Goal: Information Seeking & Learning: Learn about a topic

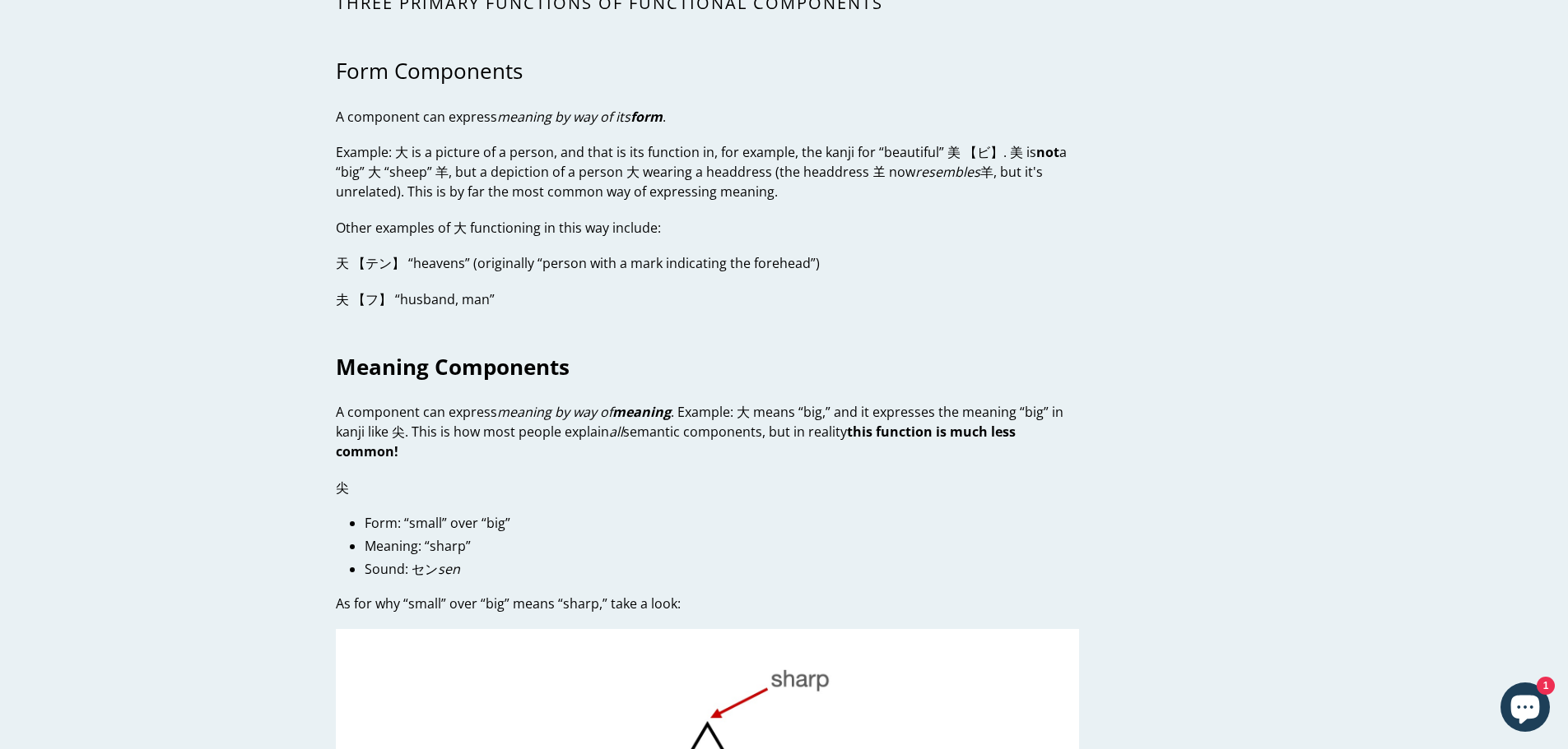
scroll to position [3044, 0]
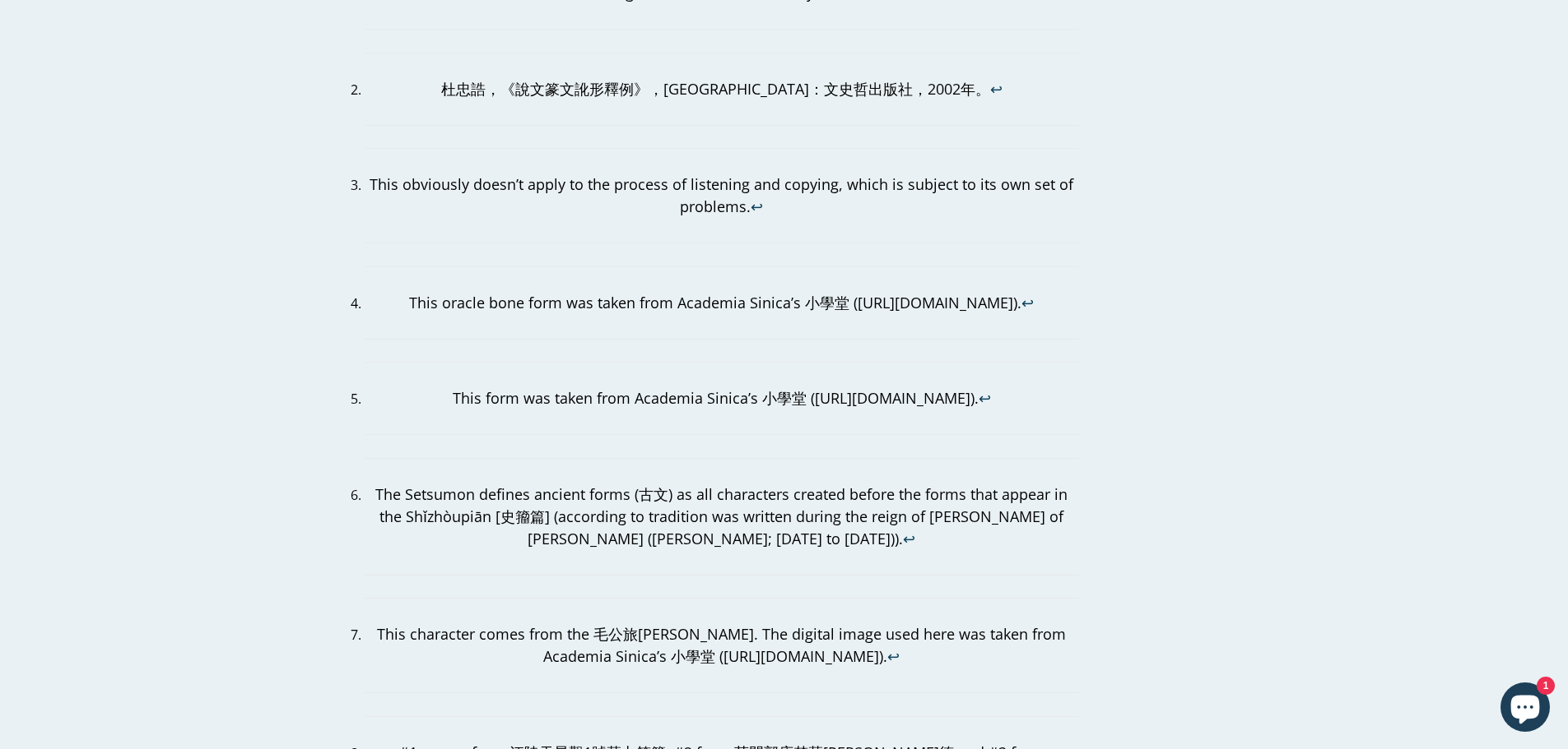
scroll to position [3290, 0]
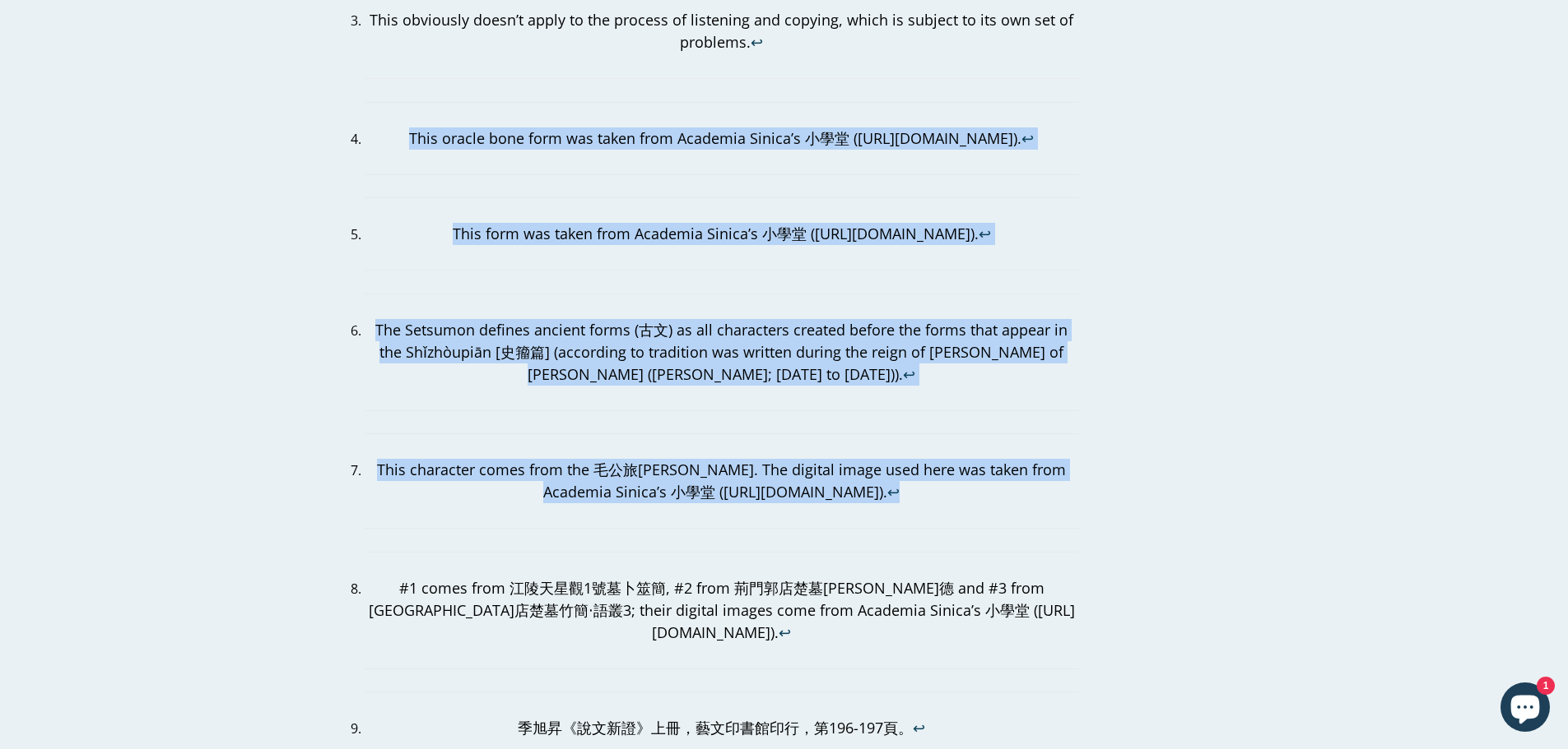
drag, startPoint x: 1563, startPoint y: 414, endPoint x: 1558, endPoint y: 134, distance: 280.0
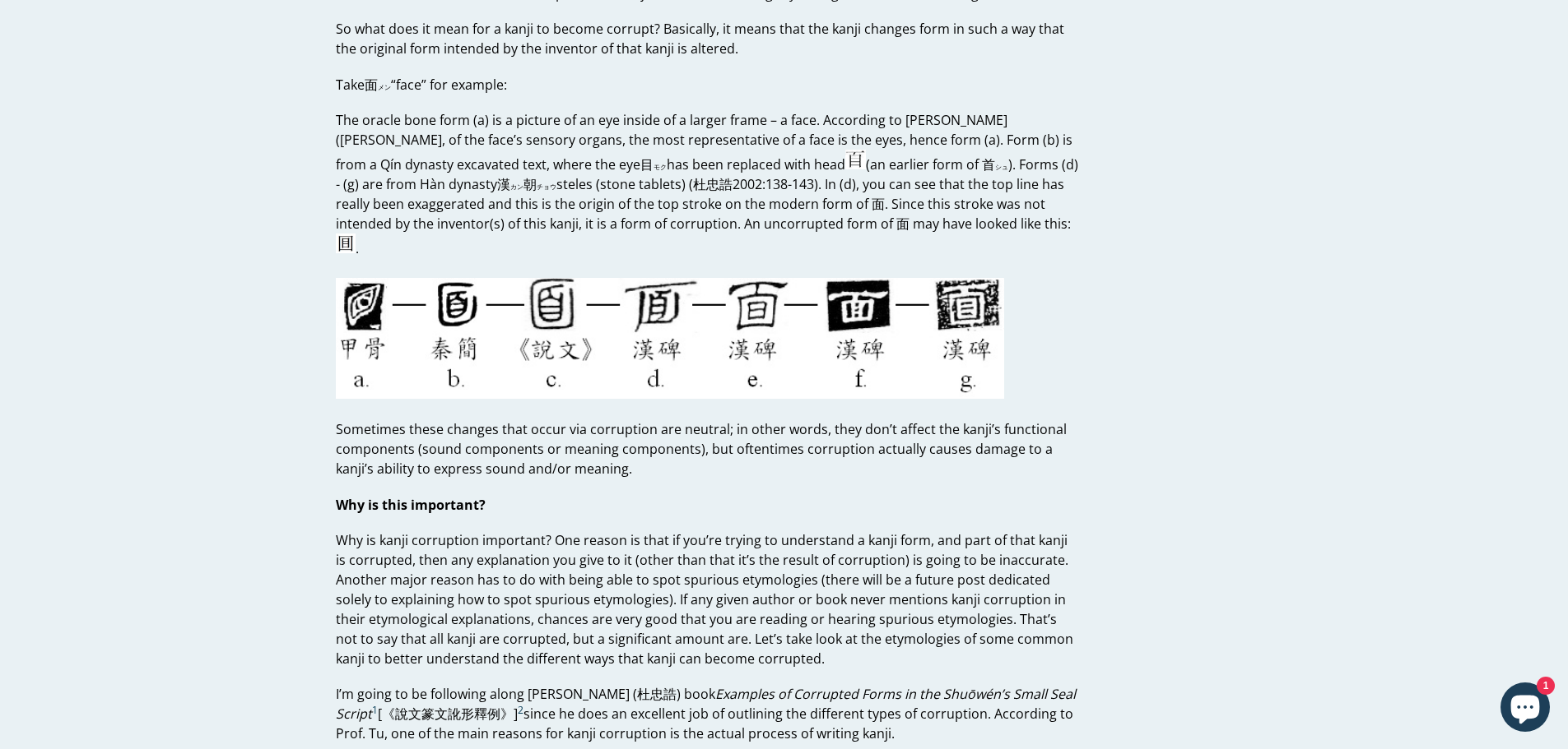
scroll to position [0, 0]
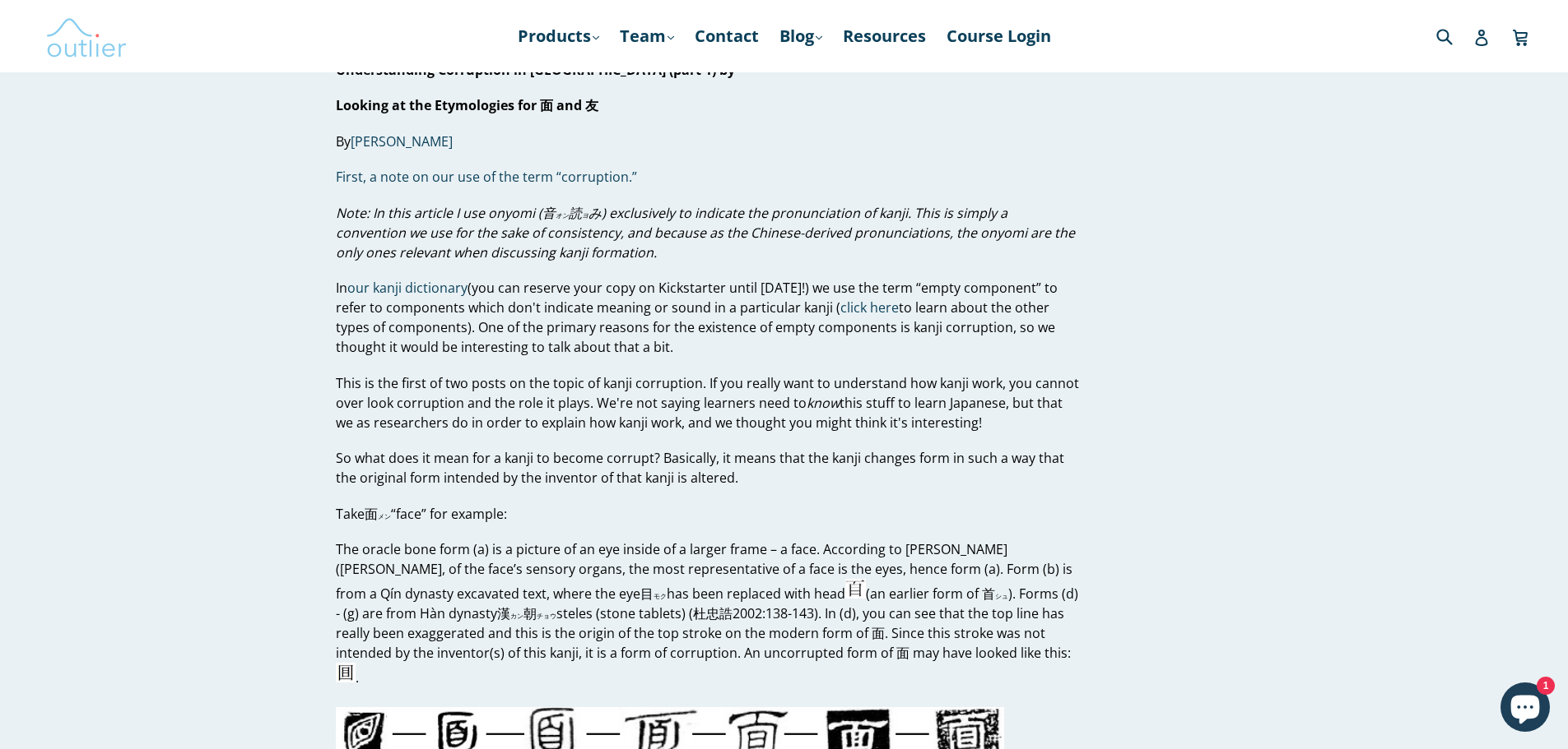
click at [88, 36] on img at bounding box center [86, 36] width 82 height 48
